Goal: Task Accomplishment & Management: Use online tool/utility

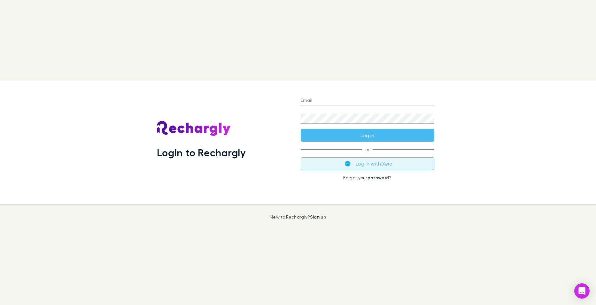
click at [377, 165] on button "Log in with Xero" at bounding box center [368, 164] width 134 height 13
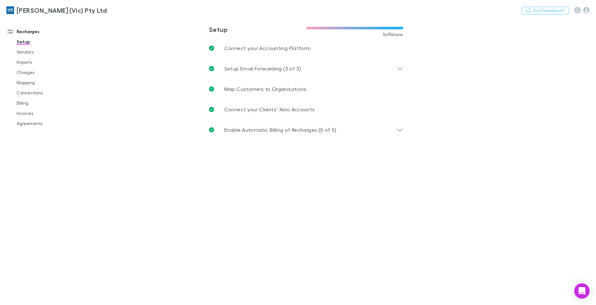
click at [547, 108] on main "**********" at bounding box center [339, 162] width 514 height 288
